Goal: Task Accomplishment & Management: Complete application form

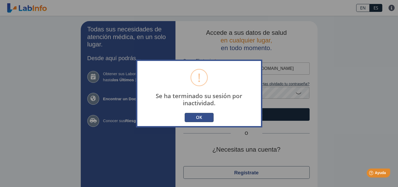
click at [199, 116] on button "OK" at bounding box center [199, 117] width 29 height 9
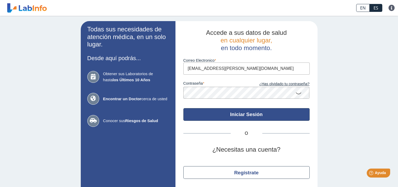
click at [216, 111] on button "Iniciar Sesión" at bounding box center [247, 114] width 126 height 13
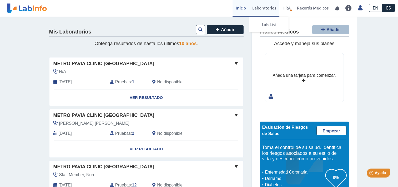
click at [264, 8] on link "Laboratorios" at bounding box center [264, 8] width 30 height 17
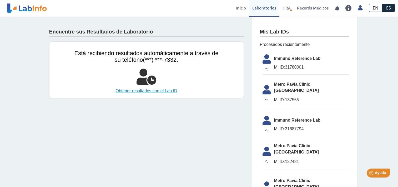
click at [141, 92] on link "Obtener resultados con el Lab ID" at bounding box center [147, 91] width 144 height 6
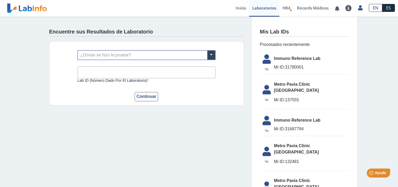
click at [88, 54] on input "text" at bounding box center [146, 55] width 137 height 9
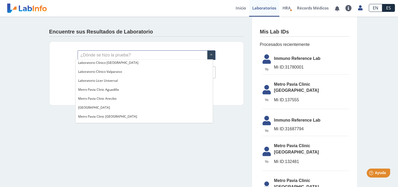
scroll to position [333, 0]
click at [42, 41] on div "Encuentre sus Resultados de Laboratorio ¿Dónde se hizo la prueba? Lab ID (númer…" at bounding box center [146, 65] width 211 height 97
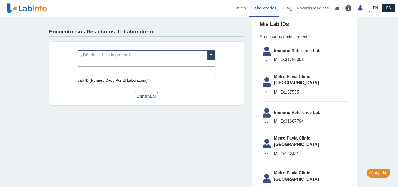
scroll to position [9, 0]
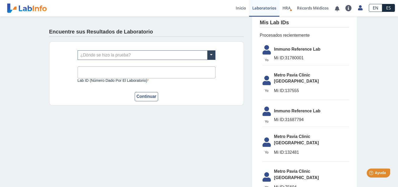
click at [288, 168] on span "Metro [PERSON_NAME] Clinic [GEOGRAPHIC_DATA]" at bounding box center [311, 174] width 75 height 13
click at [265, 172] on icon at bounding box center [267, 178] width 15 height 13
click at [264, 172] on icon at bounding box center [267, 178] width 15 height 13
click at [239, 7] on link "Inicio" at bounding box center [241, 8] width 17 height 17
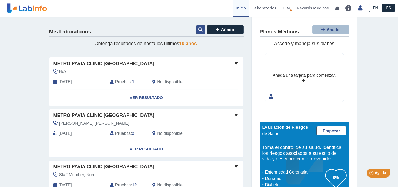
click at [199, 28] on icon at bounding box center [201, 29] width 4 height 4
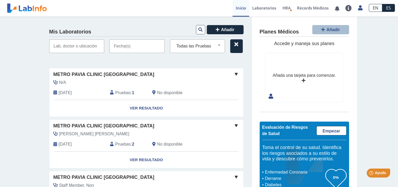
click at [74, 44] on input "text" at bounding box center [76, 46] width 55 height 14
click at [124, 46] on input "text" at bounding box center [137, 46] width 55 height 14
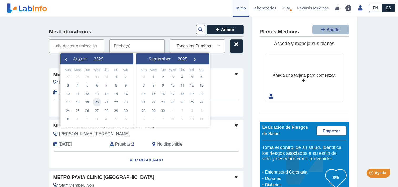
click at [95, 102] on span "20" at bounding box center [97, 102] width 8 height 8
click at [54, 43] on input "text" at bounding box center [76, 46] width 55 height 14
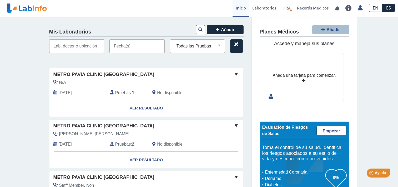
click at [127, 47] on input "text" at bounding box center [137, 46] width 55 height 14
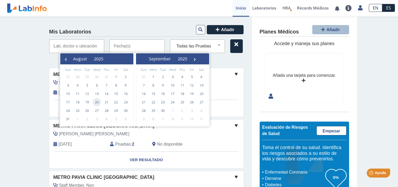
click at [98, 101] on span "20" at bounding box center [97, 102] width 8 height 8
click at [85, 102] on span "19" at bounding box center [87, 102] width 8 height 8
click at [97, 101] on span "20" at bounding box center [97, 102] width 8 height 8
type input "08/19/2025 - 08/20/2025"
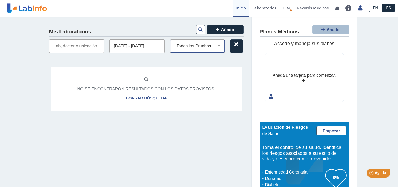
click at [191, 50] on div "Todas las Pruebas (w)-tsh beta hcg qty beta sub unit ql cbc cmp creatinine urin…" at bounding box center [197, 46] width 55 height 14
click at [236, 7] on link "Inicio" at bounding box center [241, 8] width 17 height 17
click at [242, 9] on link "Inicio" at bounding box center [241, 8] width 17 height 17
click at [238, 8] on link "Inicio" at bounding box center [241, 8] width 17 height 17
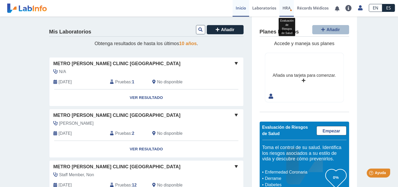
click at [287, 6] on span "HRA" at bounding box center [287, 7] width 8 height 5
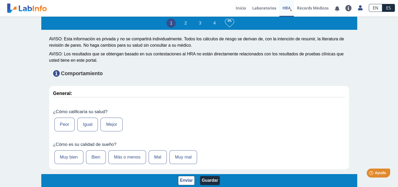
scroll to position [26, 0]
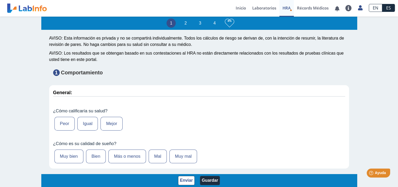
click at [81, 122] on label "Igual" at bounding box center [87, 124] width 21 height 14
click at [0, 0] on input "Igual" at bounding box center [0, 0] width 0 height 0
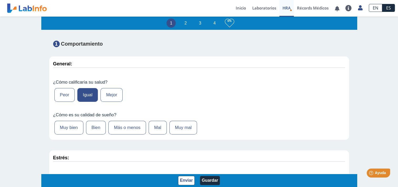
scroll to position [61, 0]
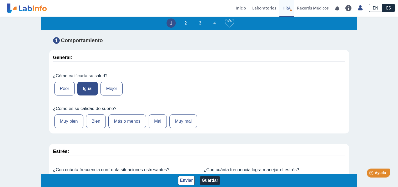
click at [67, 121] on label "Muy bien" at bounding box center [69, 121] width 29 height 14
click at [0, 0] on input "Muy bien" at bounding box center [0, 0] width 0 height 0
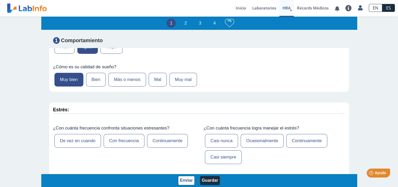
scroll to position [105, 0]
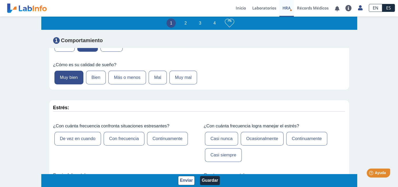
drag, startPoint x: 72, startPoint y: 137, endPoint x: 126, endPoint y: 141, distance: 53.9
click at [73, 137] on label "De vez en cuando" at bounding box center [78, 139] width 47 height 14
click at [0, 0] on input "De vez en cuando" at bounding box center [0, 0] width 0 height 0
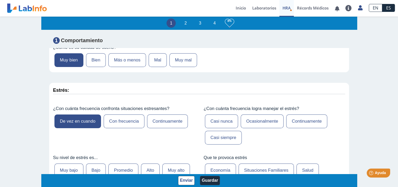
scroll to position [123, 0]
click at [302, 121] on label "Continuamente" at bounding box center [307, 121] width 41 height 14
click at [0, 0] on input "Continuamente" at bounding box center [0, 0] width 0 height 0
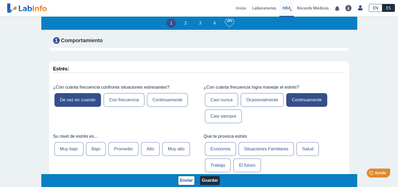
scroll to position [158, 0]
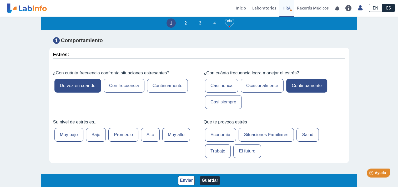
click at [96, 131] on label "Bajo" at bounding box center [96, 135] width 20 height 14
click at [0, 0] on input "Bajo" at bounding box center [0, 0] width 0 height 0
click at [250, 134] on label "Situaciones Familiares" at bounding box center [267, 135] width 56 height 14
click at [0, 0] on input "Situaciones Familiares" at bounding box center [0, 0] width 0 height 0
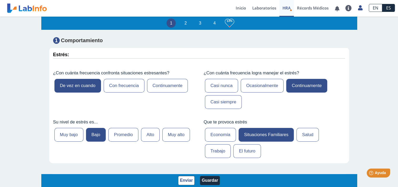
click at [210, 146] on label "Trabajo" at bounding box center [218, 151] width 26 height 14
click at [0, 0] on input "Trabajo" at bounding box center [0, 0] width 0 height 0
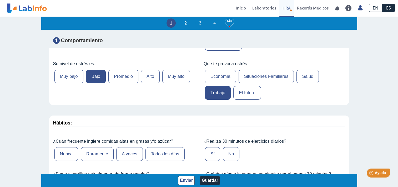
scroll to position [228, 0]
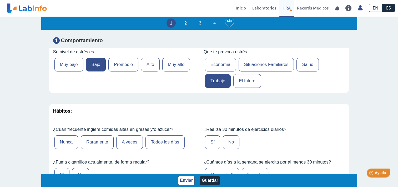
click at [132, 141] on label "A veces" at bounding box center [129, 142] width 27 height 14
click at [0, 0] on input "A veces" at bounding box center [0, 0] width 0 height 0
click at [230, 137] on label "No" at bounding box center [231, 142] width 17 height 14
click at [0, 0] on input "No" at bounding box center [0, 0] width 0 height 0
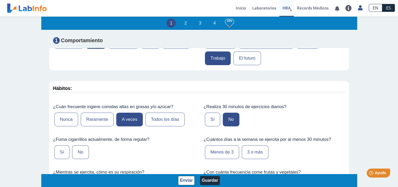
scroll to position [272, 0]
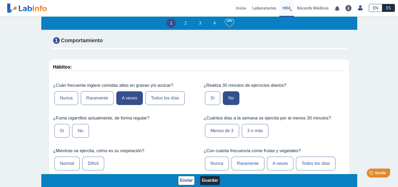
click at [78, 124] on label "No" at bounding box center [80, 131] width 17 height 14
click at [0, 0] on input "No" at bounding box center [0, 0] width 0 height 0
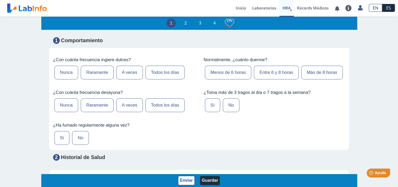
click at [229, 70] on label "Menos de 6 horas" at bounding box center [228, 73] width 46 height 14
click at [0, 0] on input "Menos de 6 horas" at bounding box center [0, 0] width 0 height 0
click at [164, 112] on label "Todos los días" at bounding box center [165, 105] width 39 height 14
click at [0, 0] on input "Todos los días" at bounding box center [0, 0] width 0 height 0
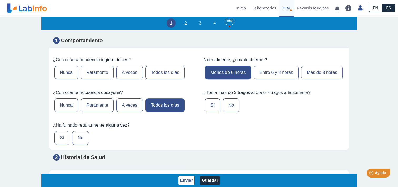
click at [227, 112] on label "No" at bounding box center [231, 105] width 17 height 14
click at [0, 0] on input "No" at bounding box center [0, 0] width 0 height 0
click at [75, 145] on label "No" at bounding box center [80, 138] width 17 height 14
click at [0, 0] on input "No" at bounding box center [0, 0] width 0 height 0
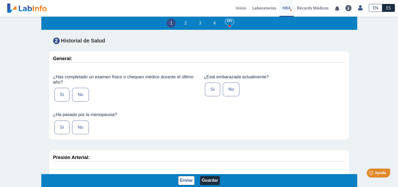
scroll to position [527, 0]
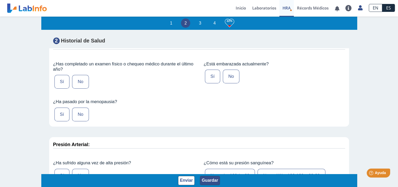
click at [210, 180] on button "Guardar" at bounding box center [210, 180] width 20 height 9
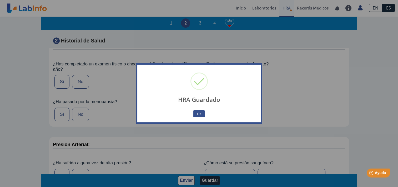
click at [236, 7] on div "HRA Guardado × OK No Cancel" at bounding box center [199, 93] width 398 height 187
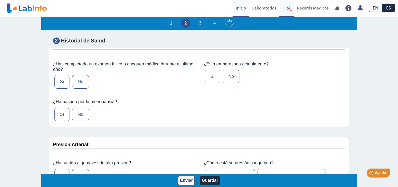
click at [237, 8] on link "Inicio" at bounding box center [241, 8] width 17 height 17
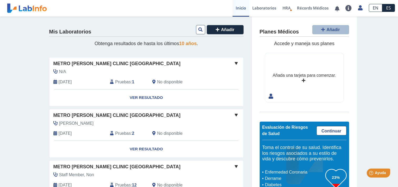
click at [237, 8] on link "Inicio" at bounding box center [241, 8] width 17 height 17
click at [268, 6] on link "Laboratorios" at bounding box center [264, 8] width 30 height 17
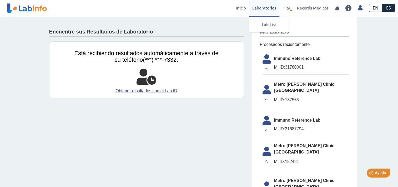
click at [267, 6] on link "Laboratorios" at bounding box center [264, 8] width 30 height 17
click at [263, 57] on icon at bounding box center [267, 60] width 15 height 13
click at [242, 6] on link "Inicio" at bounding box center [241, 8] width 17 height 17
